Goal: Navigation & Orientation: Find specific page/section

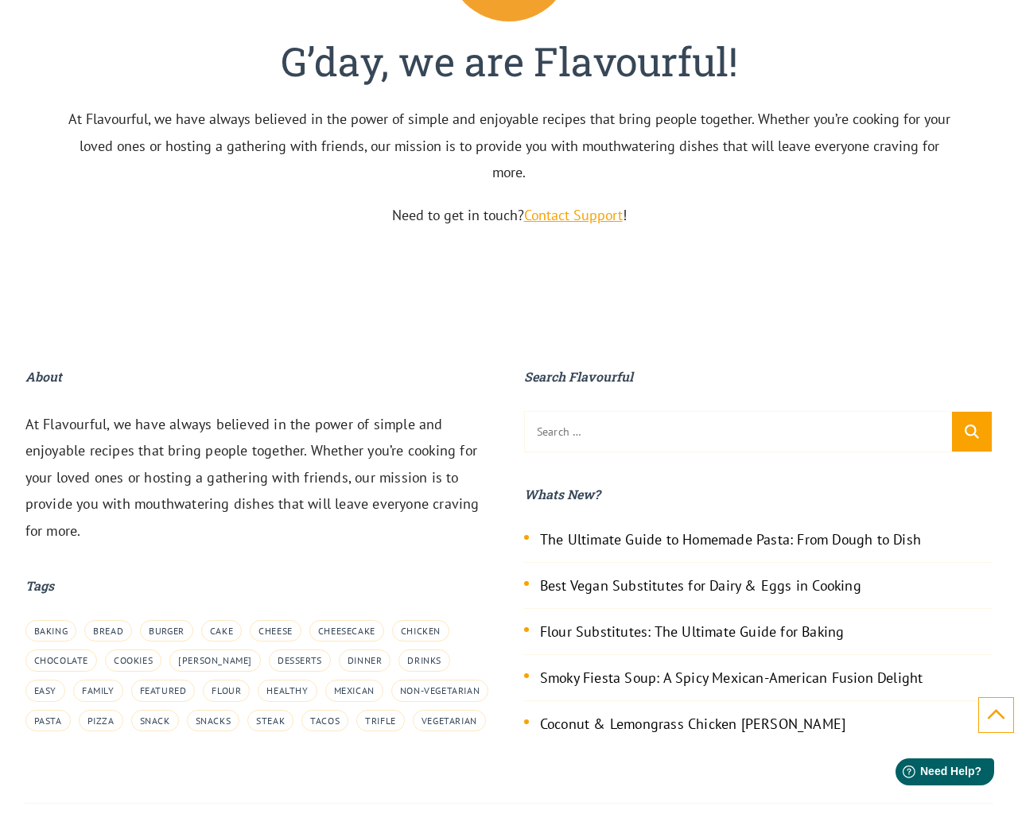
scroll to position [5310, 0]
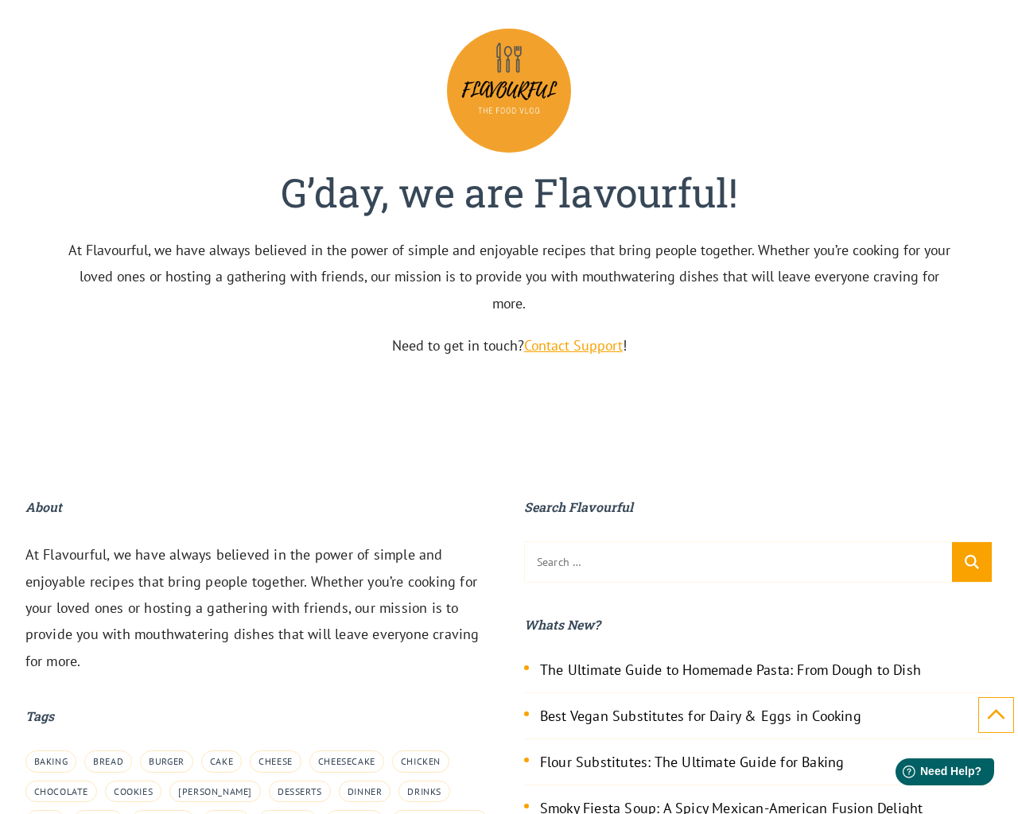
scroll to position [4816, 0]
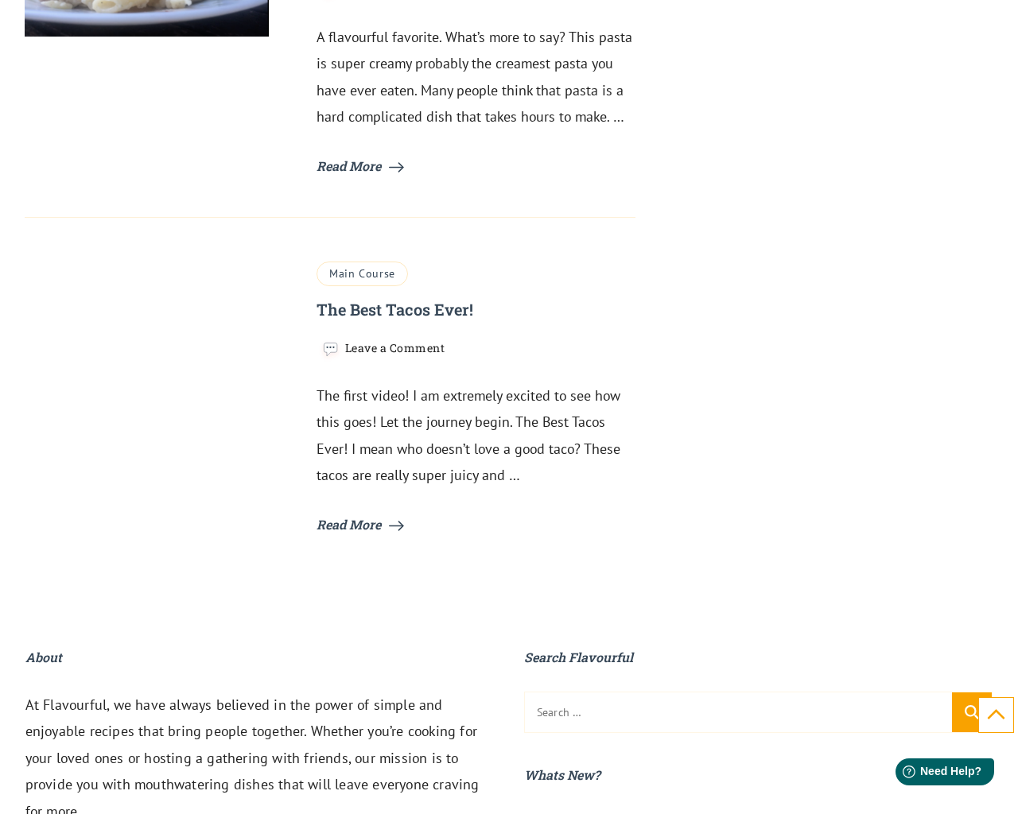
scroll to position [5919, 0]
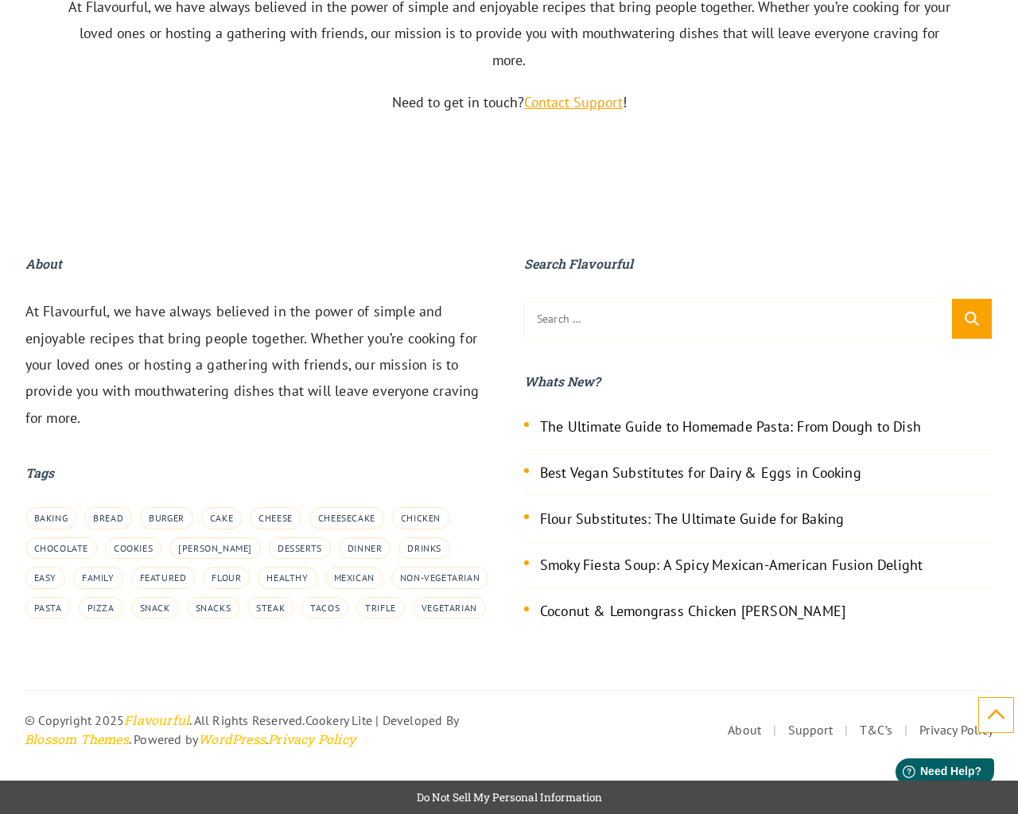
scroll to position [5589, 0]
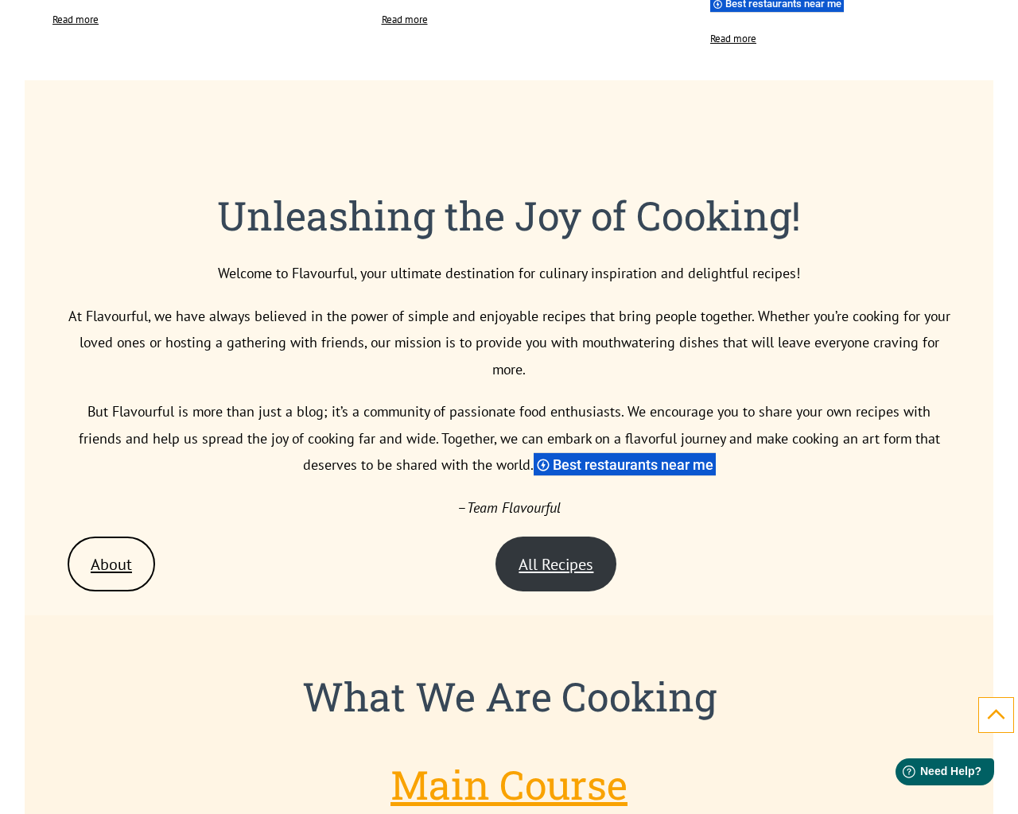
scroll to position [5089, 0]
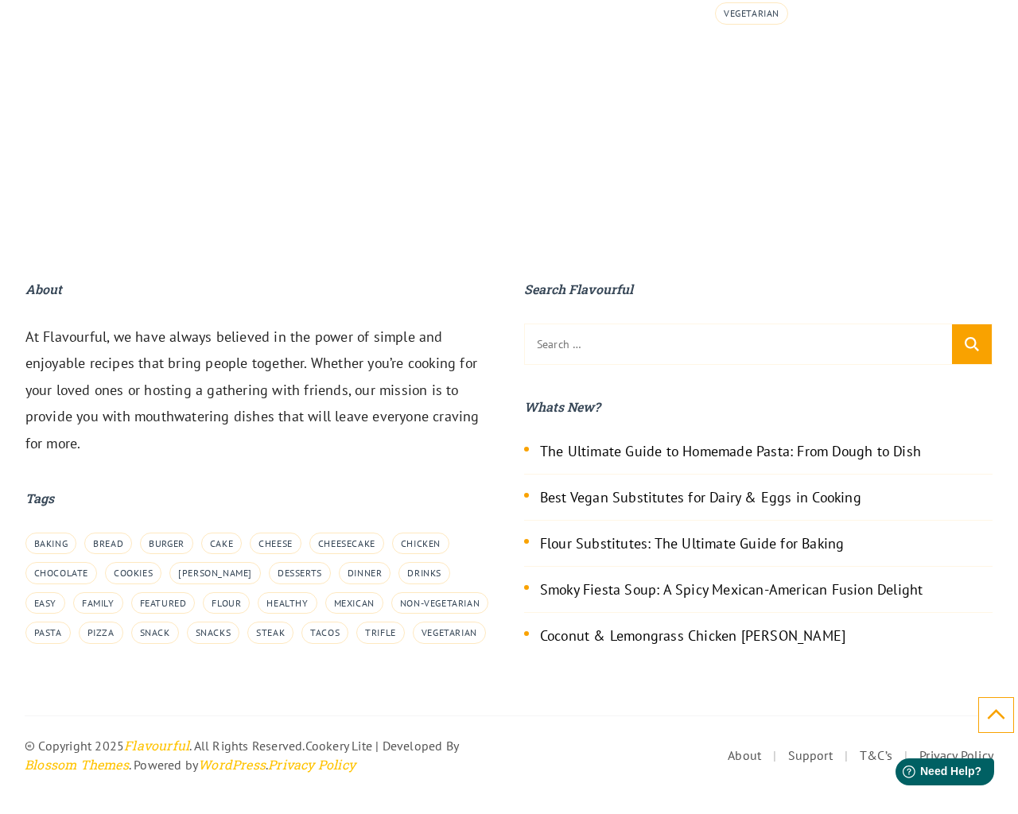
scroll to position [1682, 0]
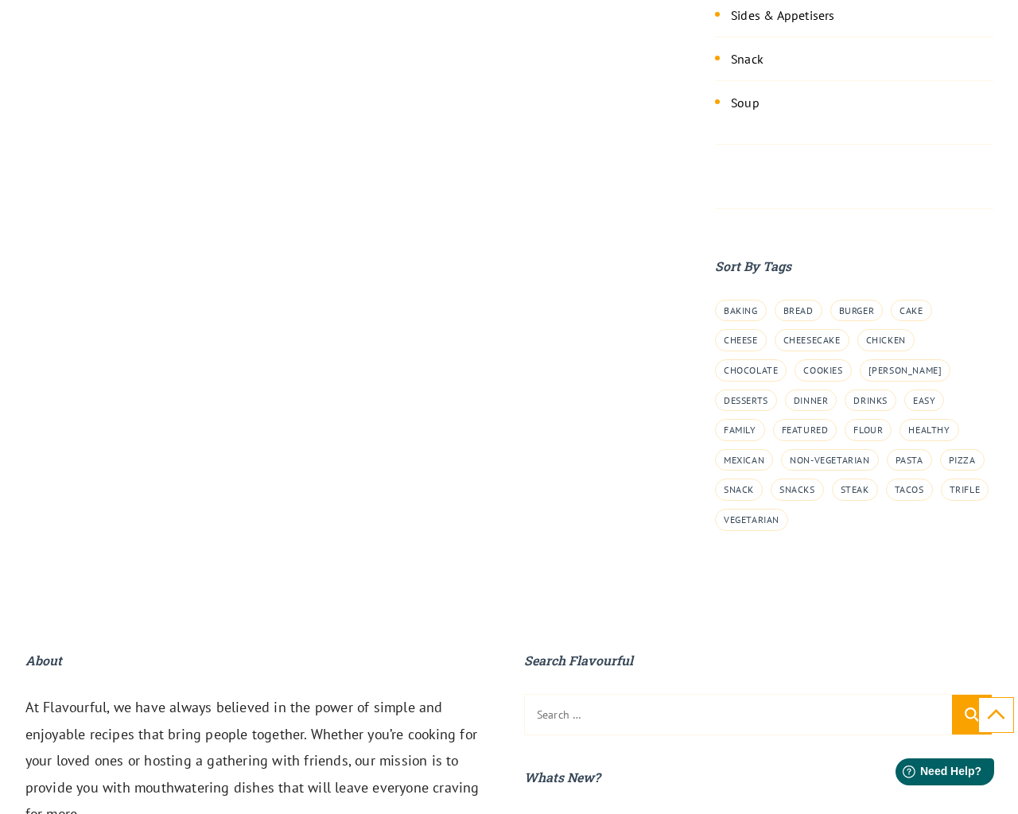
scroll to position [1987, 0]
